Goal: Information Seeking & Learning: Learn about a topic

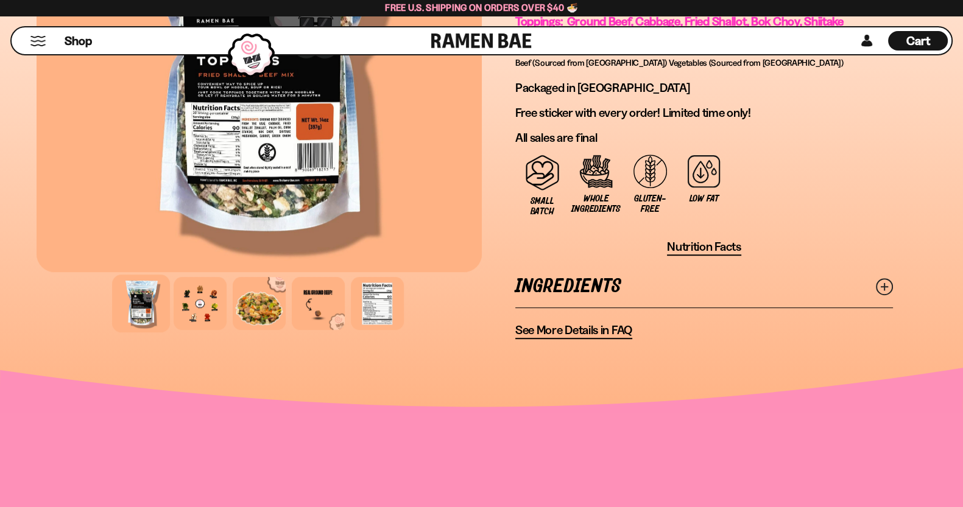
scroll to position [1014, 0]
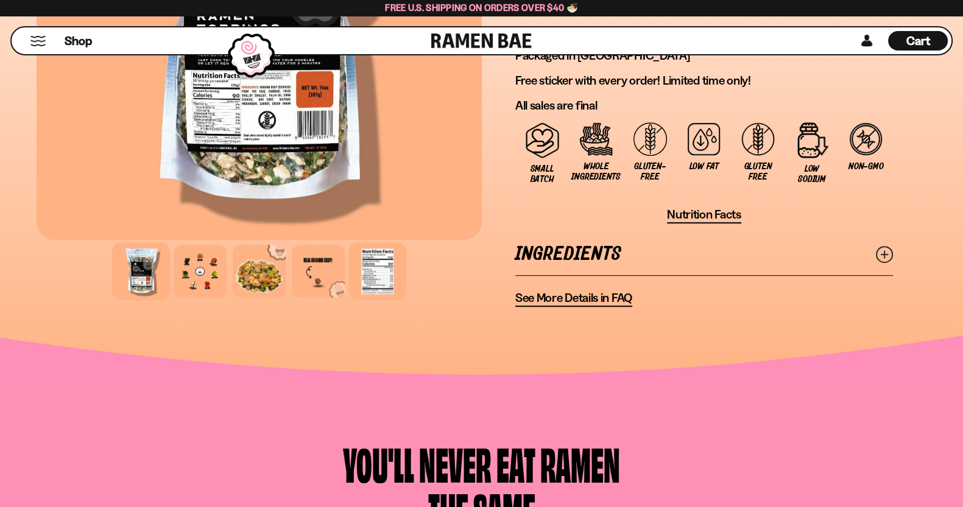
click at [377, 273] on div at bounding box center [377, 271] width 58 height 58
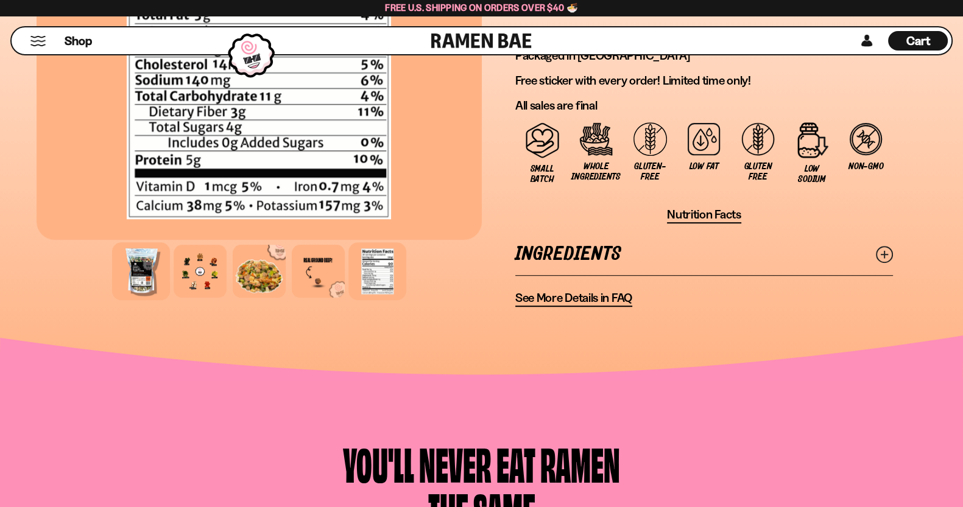
click at [156, 269] on div at bounding box center [141, 271] width 58 height 58
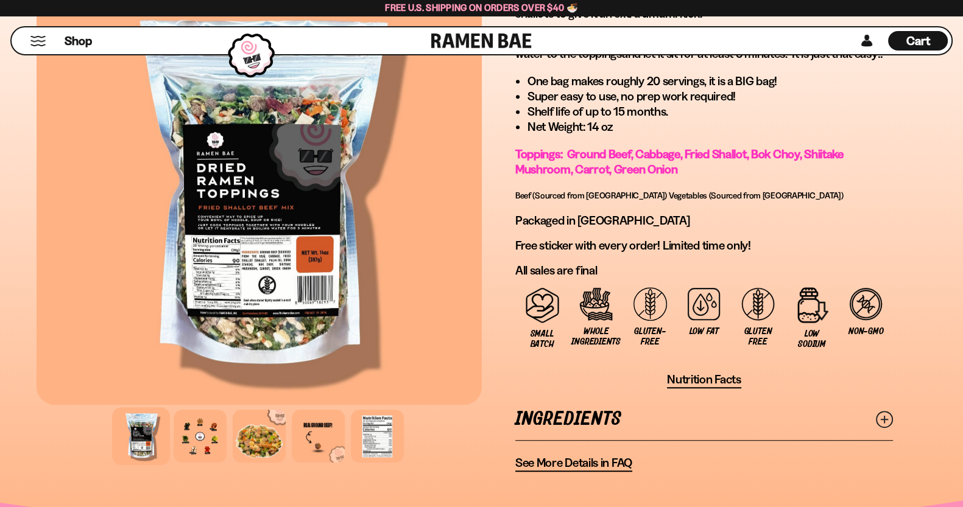
scroll to position [846, 0]
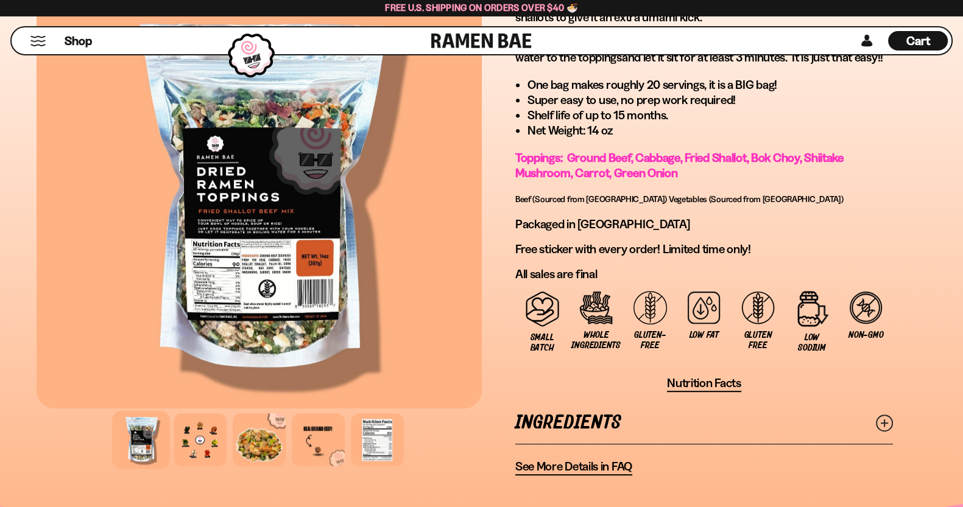
click at [265, 274] on div at bounding box center [259, 201] width 445 height 416
click at [272, 262] on div at bounding box center [259, 201] width 445 height 416
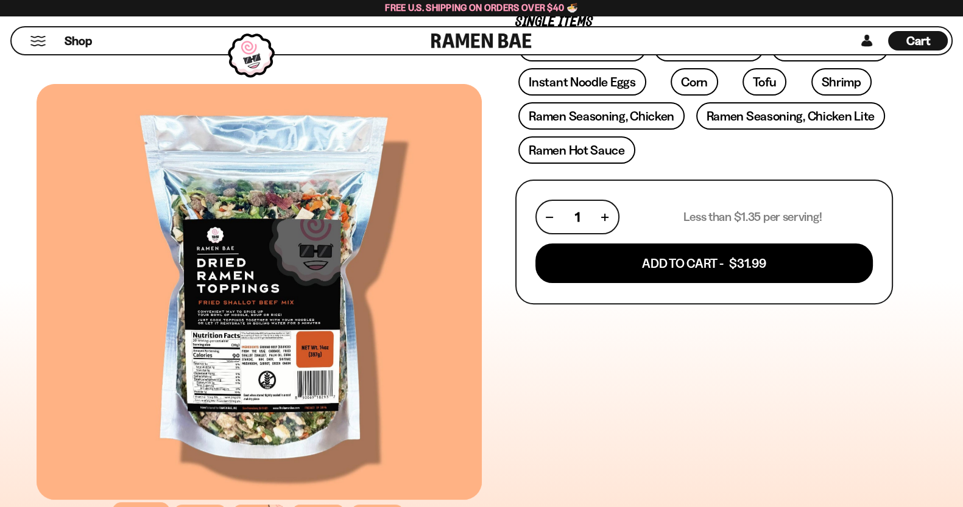
scroll to position [169, 0]
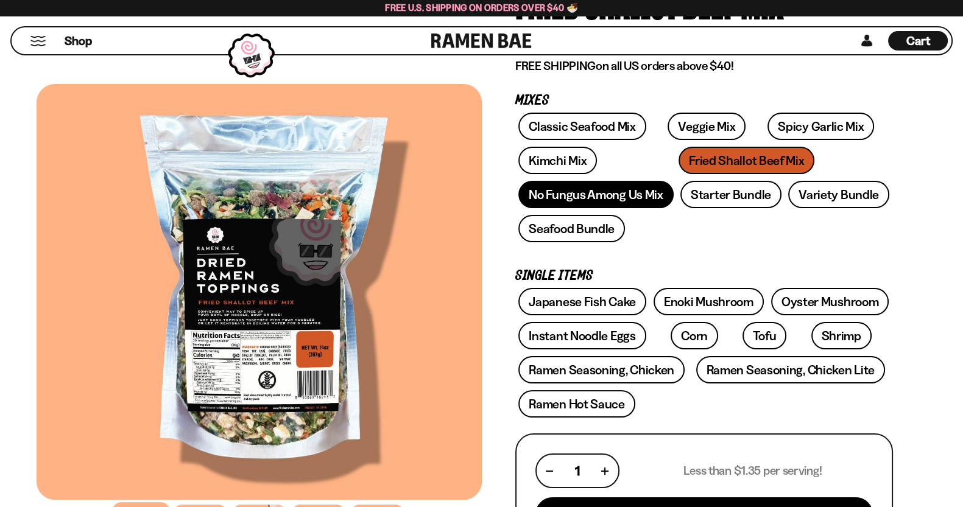
click at [582, 205] on link "No Fungus Among Us Mix" at bounding box center [595, 194] width 155 height 27
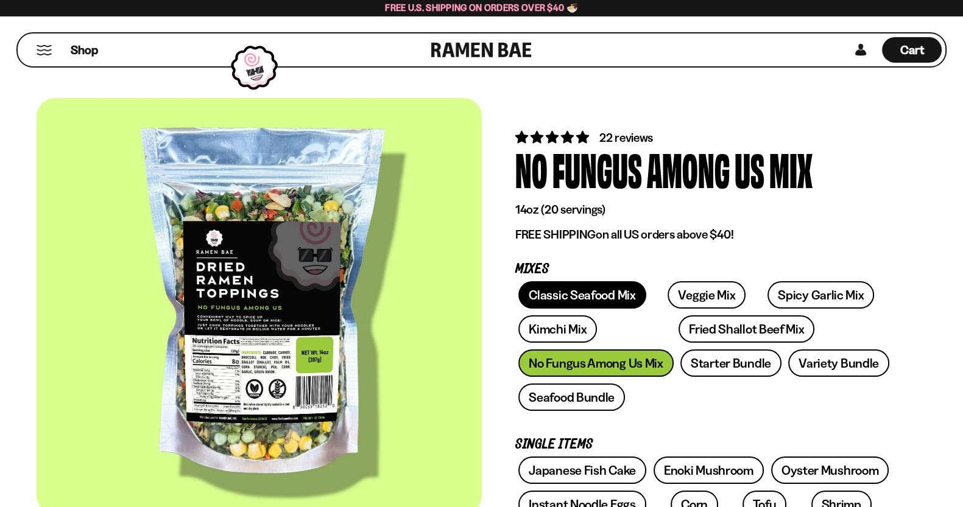
click at [627, 292] on link "Classic Seafood Mix" at bounding box center [581, 294] width 127 height 27
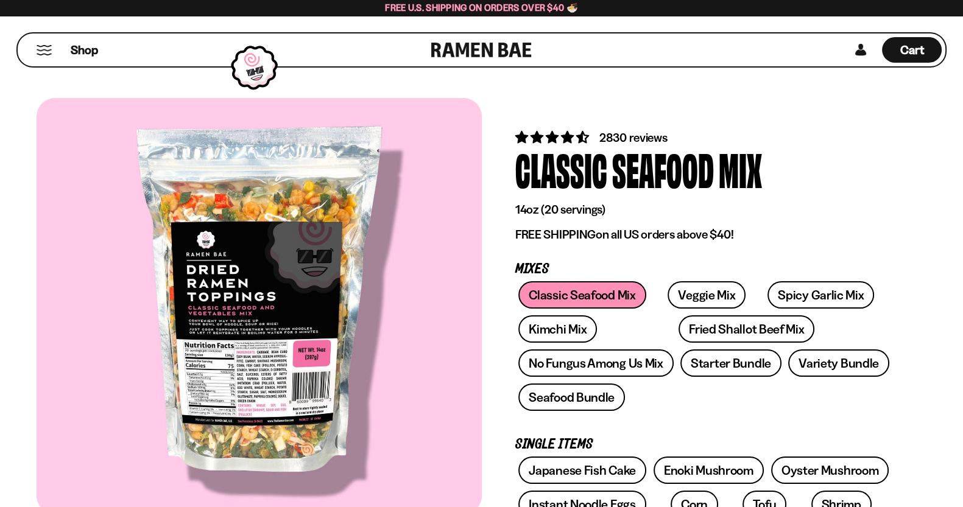
click at [300, 378] on div at bounding box center [259, 306] width 445 height 416
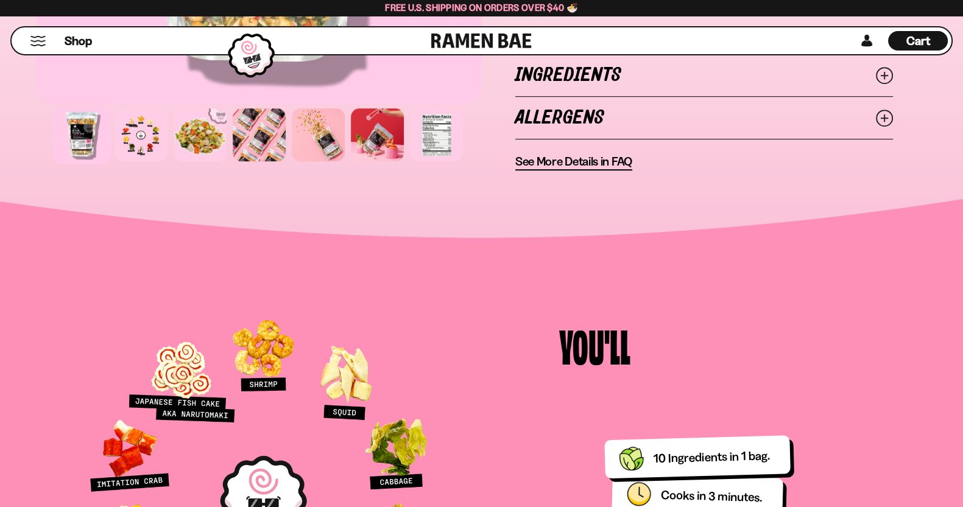
scroll to position [1014, 0]
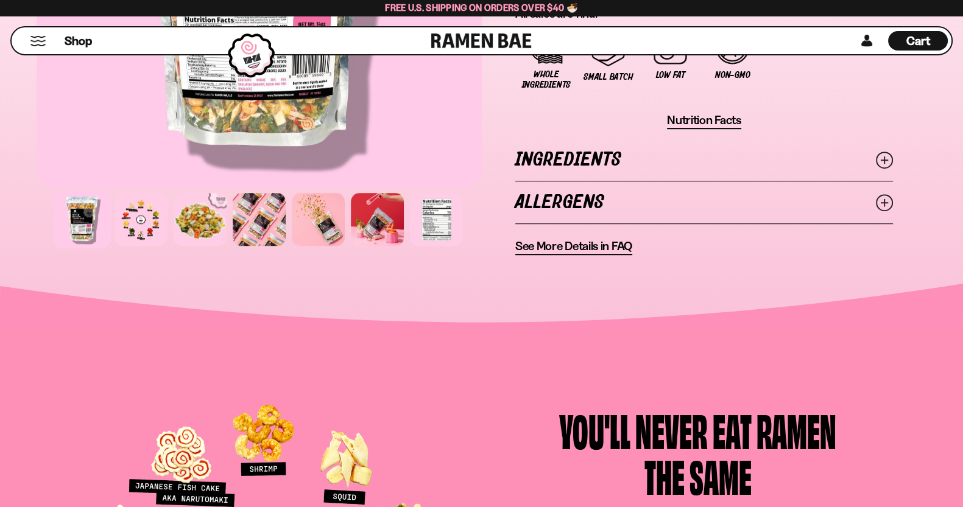
click at [645, 161] on link "Ingredients" at bounding box center [704, 160] width 378 height 42
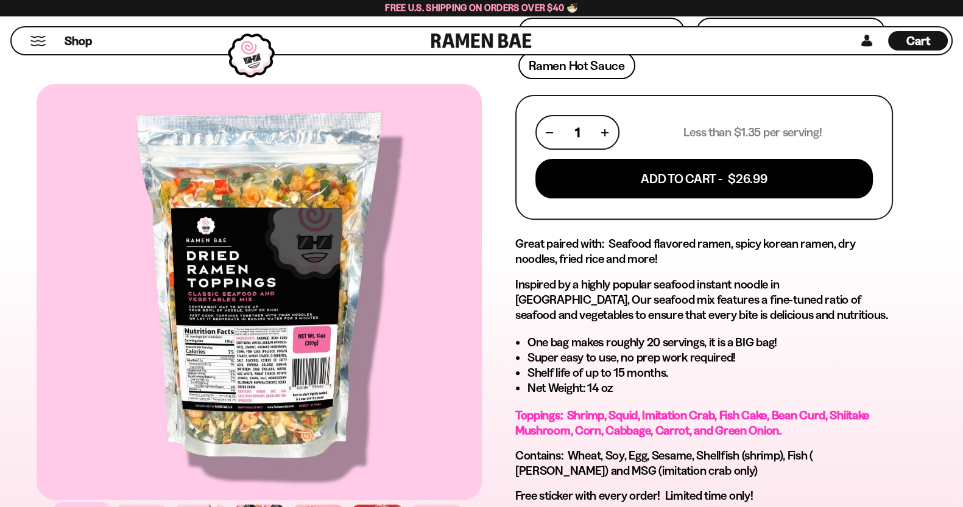
scroll to position [169, 0]
